Goal: Find contact information: Find contact information

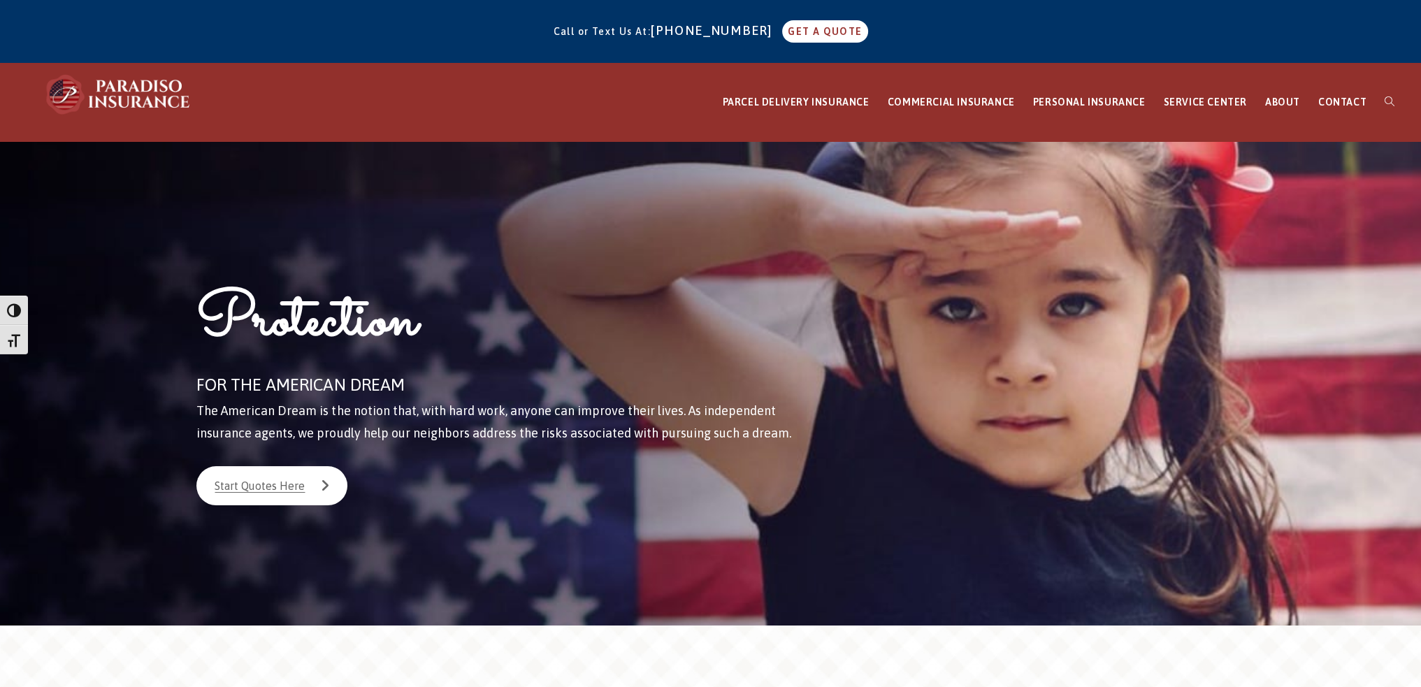
click at [735, 558] on div "Protection FOR THE AMERICAN DREAM The American Dream is the notion that, with h…" at bounding box center [527, 383] width 734 height 484
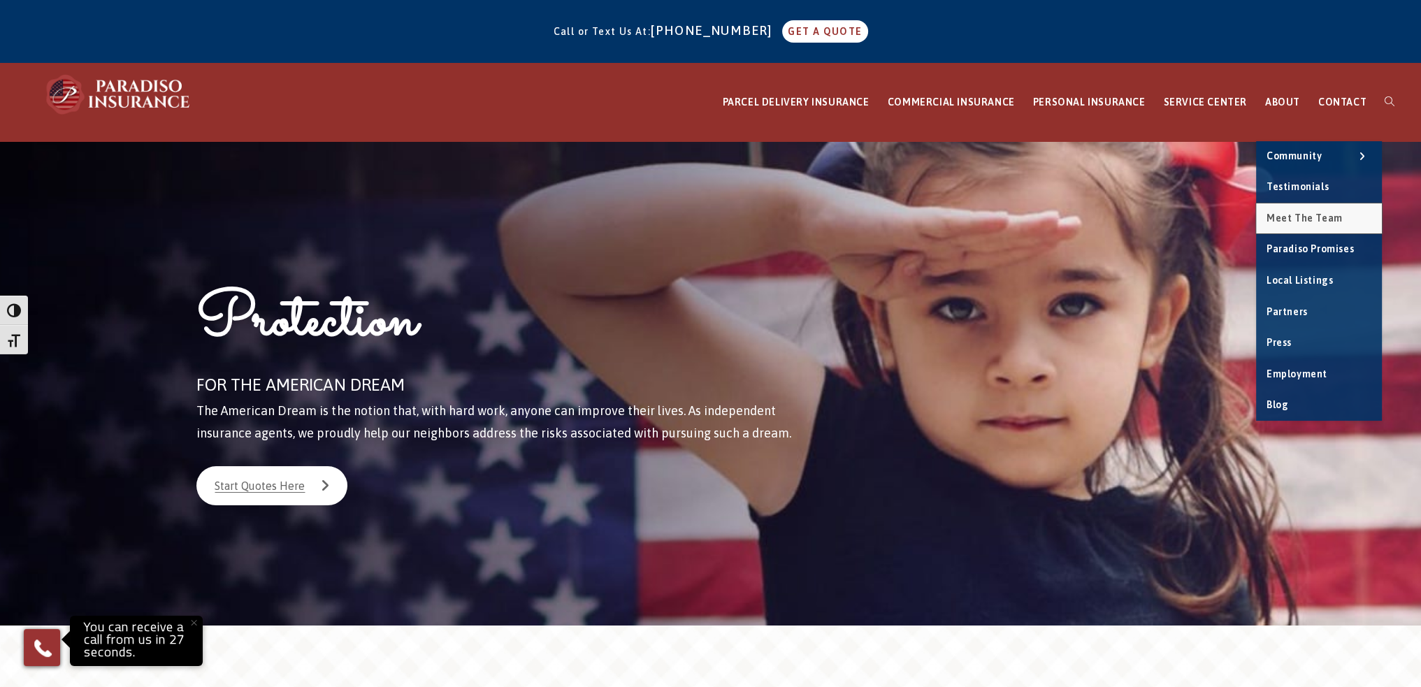
click at [1310, 217] on span "Meet the Team" at bounding box center [1305, 218] width 76 height 11
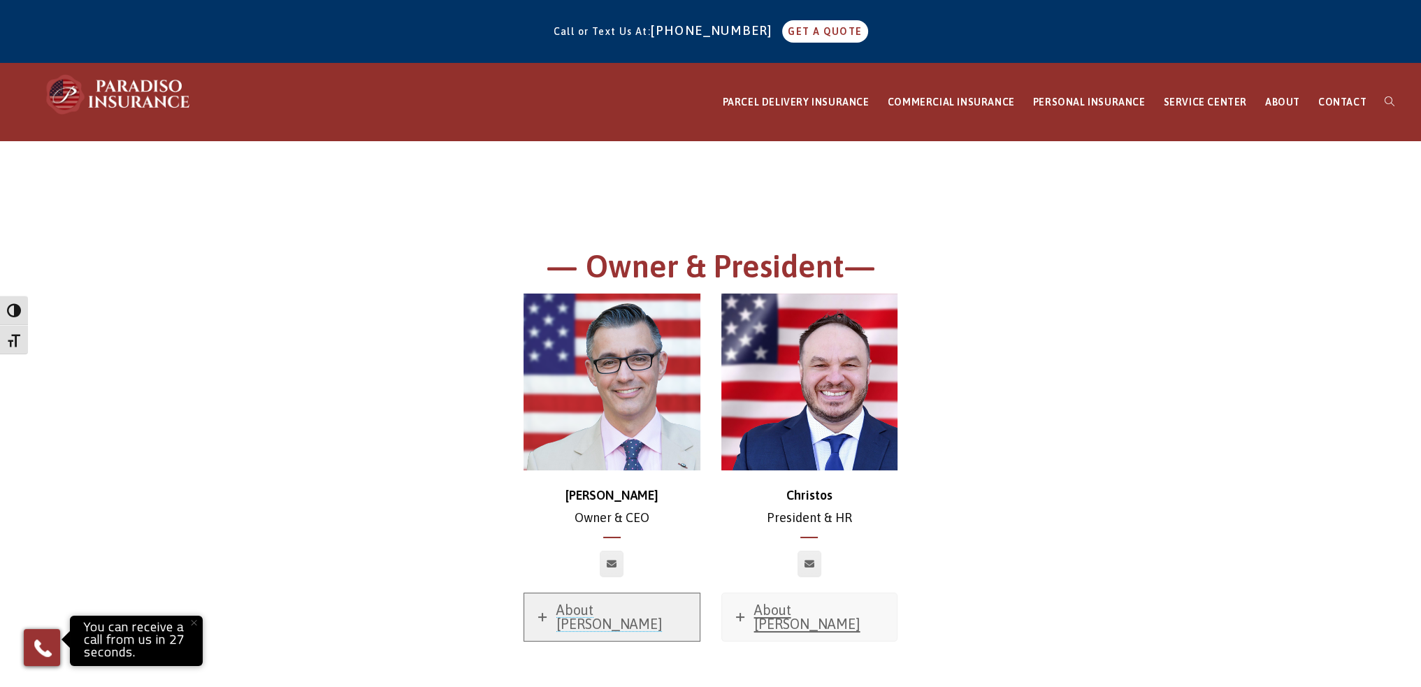
click at [570, 605] on span "About Chris" at bounding box center [609, 617] width 106 height 30
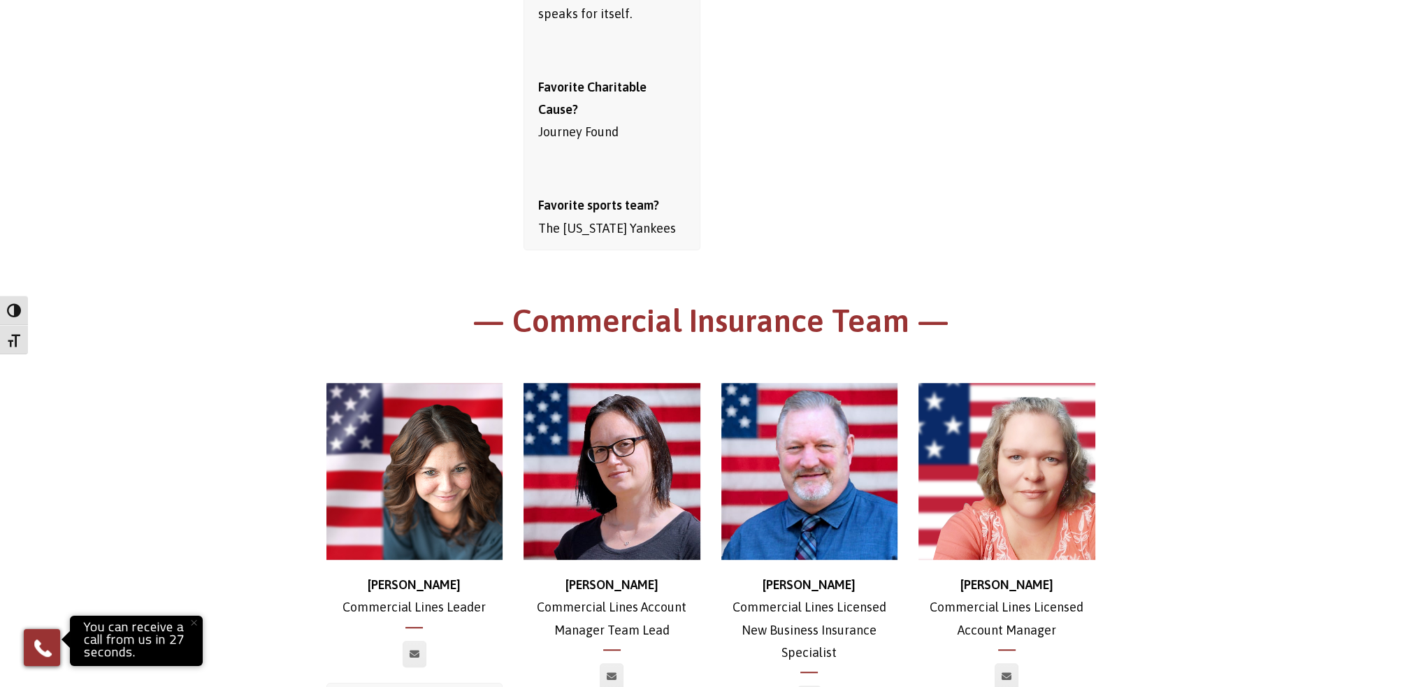
scroll to position [303, 0]
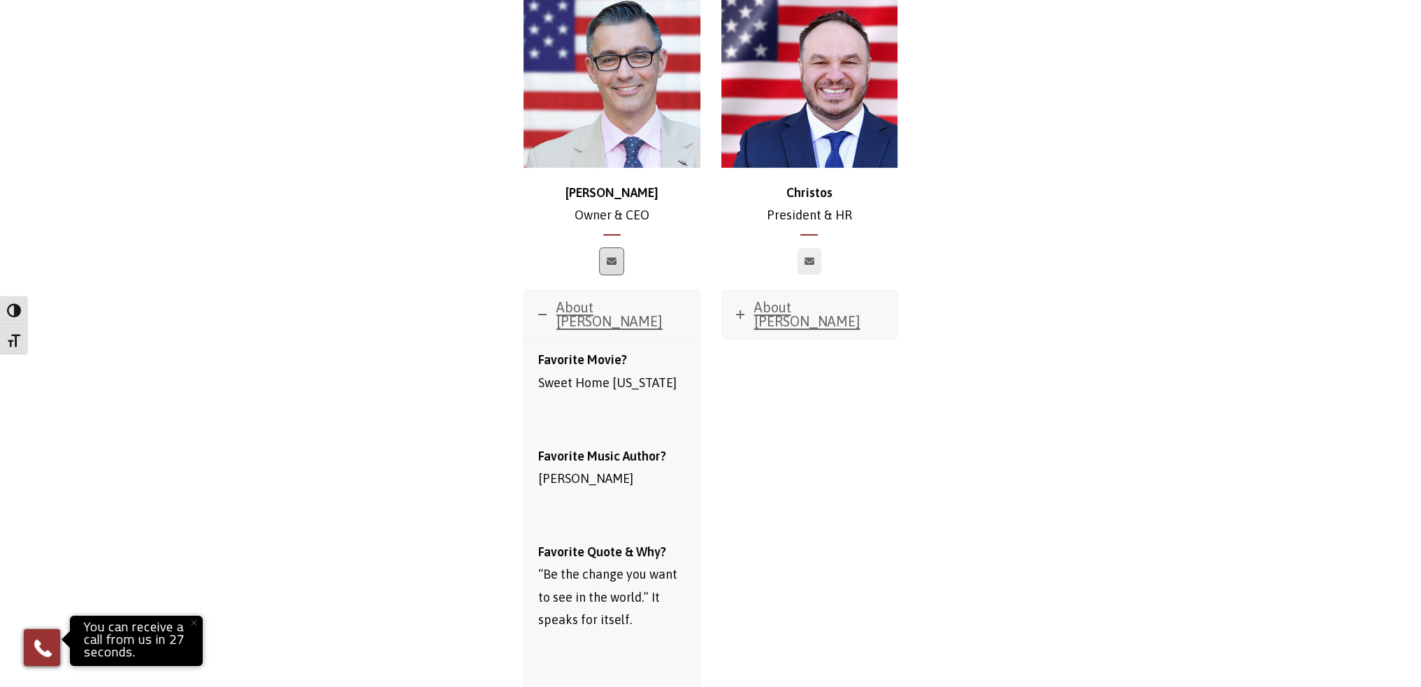
click at [614, 266] on link at bounding box center [612, 261] width 24 height 27
